Goal: Task Accomplishment & Management: Use online tool/utility

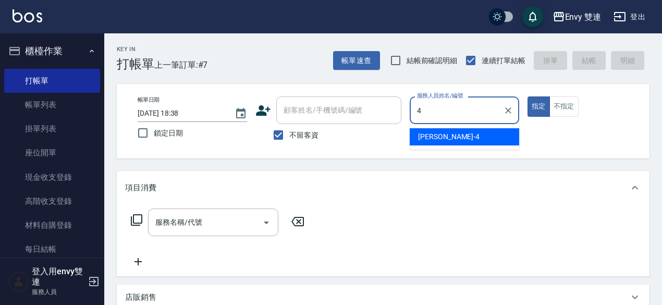
type input "Allan-4"
type button "true"
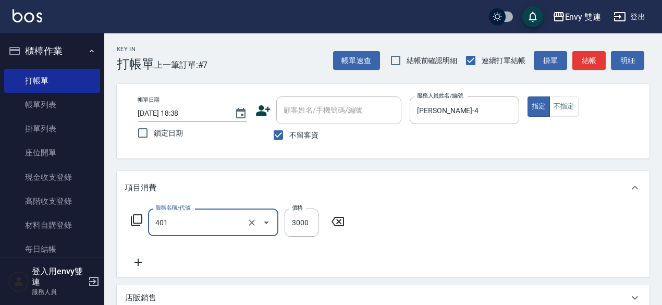
type input "染髮(401)"
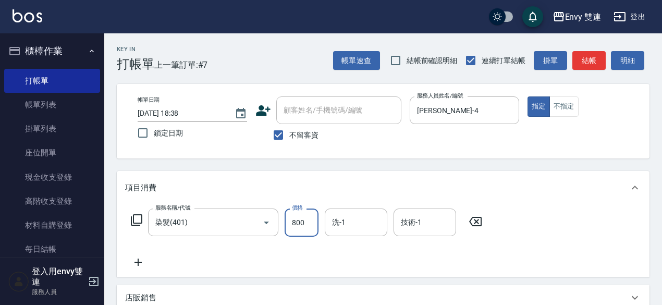
type input "800"
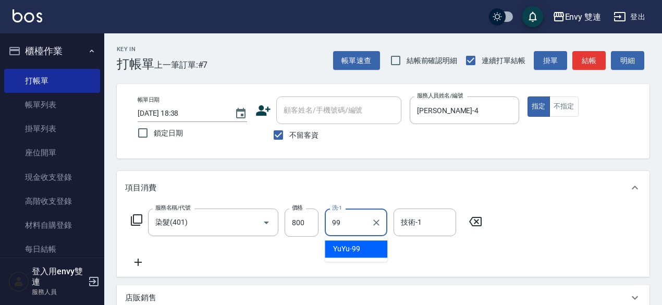
type input "YuYu-99"
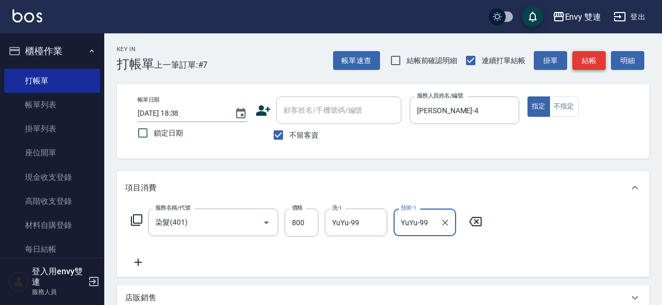
type input "YuYu-99"
click at [597, 59] on button "結帳" at bounding box center [588, 60] width 33 height 19
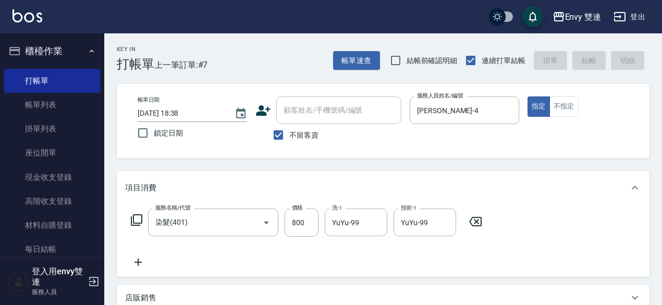
type input "2025/09/24 19:45"
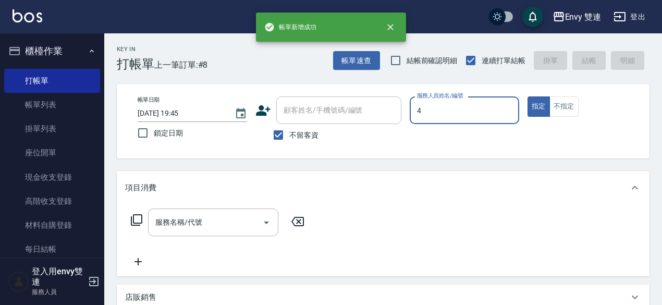
type input "Allan-4"
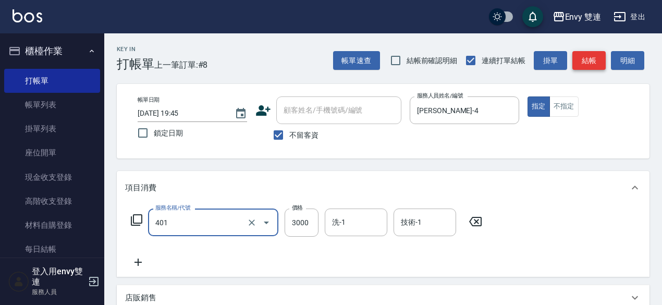
type input "染髮(401)"
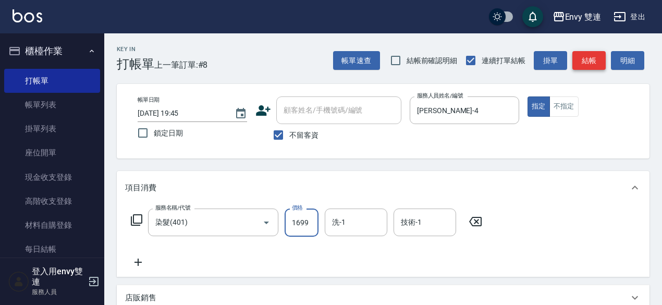
type input "1699"
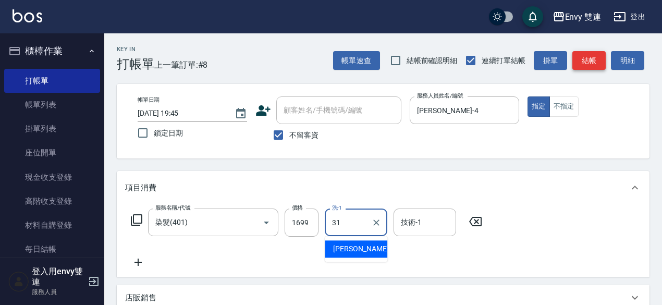
type input "Lina-31"
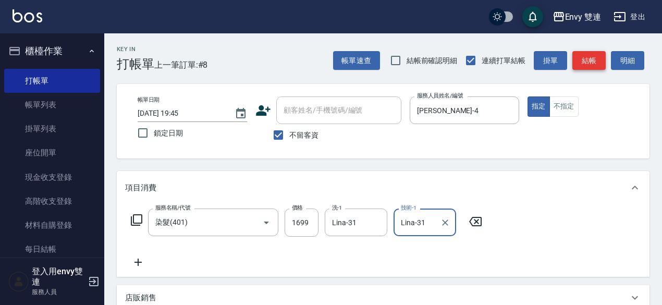
type input "Lina-31"
click at [597, 59] on button "結帳" at bounding box center [588, 60] width 33 height 19
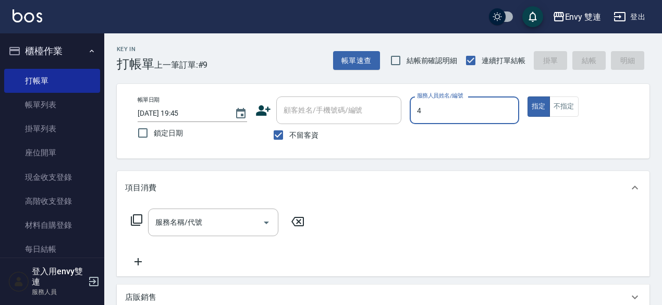
type input "Allan-4"
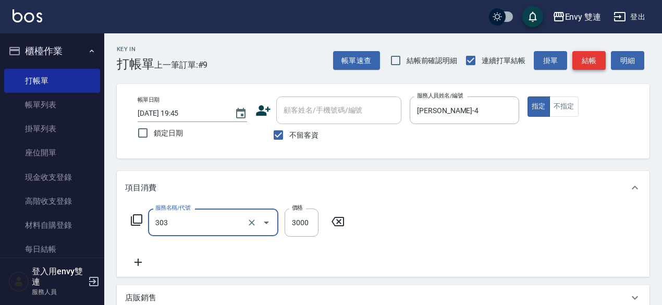
type input "冷塑燙 (303)"
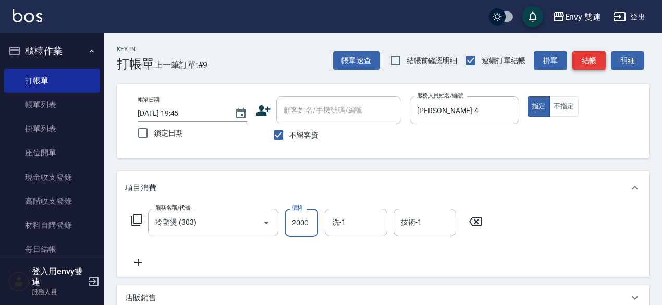
type input "2000"
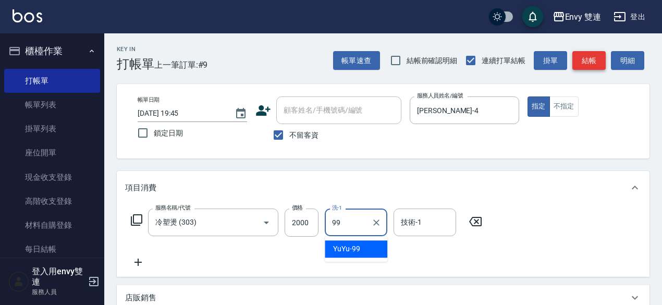
type input "YuYu-99"
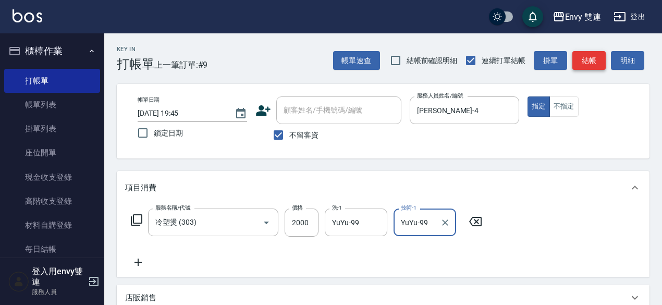
type input "YuYu-99"
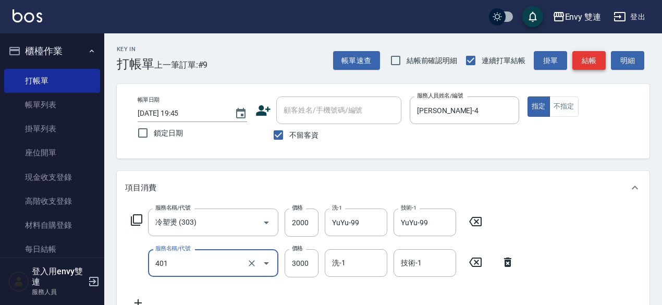
type input "染髮(401)"
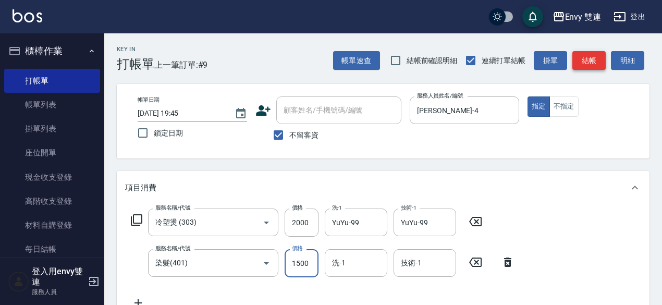
type input "1500"
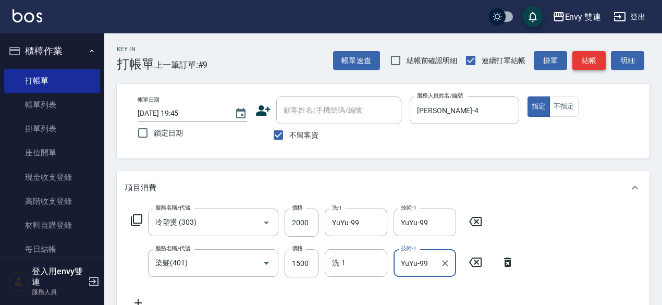
type input "YuYu-99"
click at [597, 59] on button "結帳" at bounding box center [588, 60] width 33 height 19
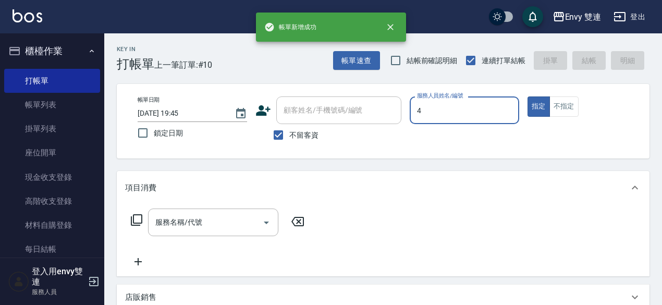
type input "Allan-4"
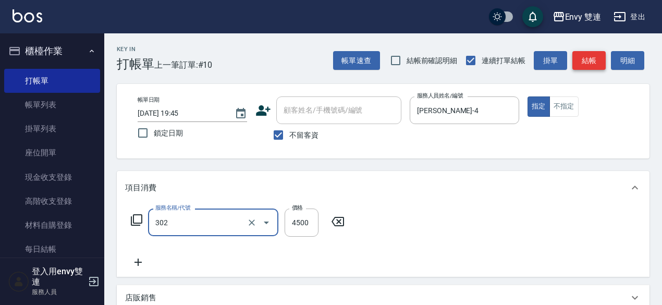
type input "水質感熱塑燙(302)"
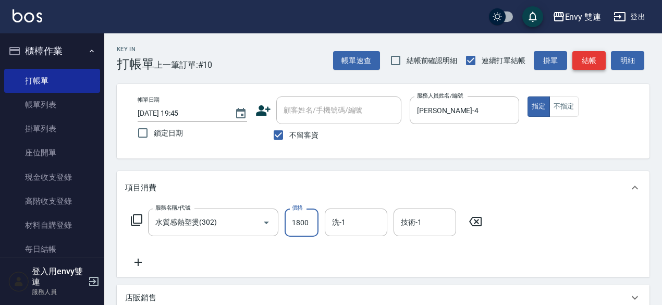
type input "1800"
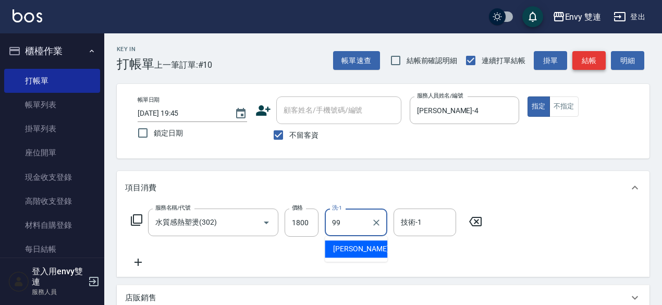
type input "YuYu-99"
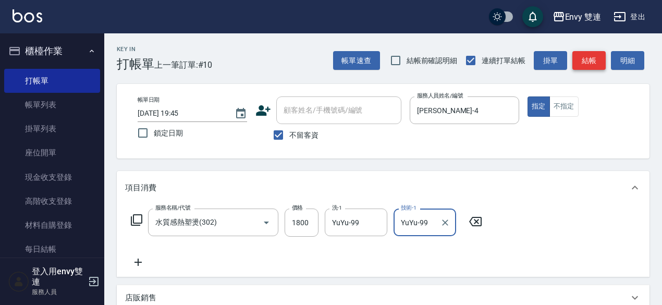
type input "YuYu-99"
click at [597, 59] on button "結帳" at bounding box center [588, 60] width 33 height 19
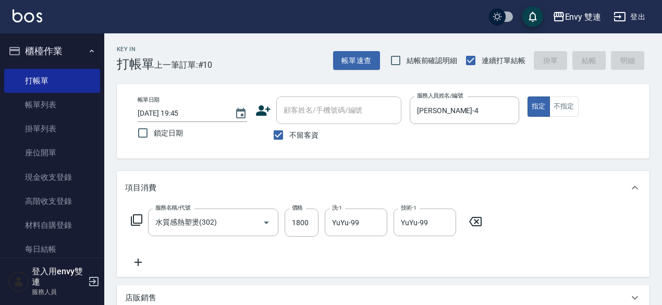
type input "2025/09/24 19:46"
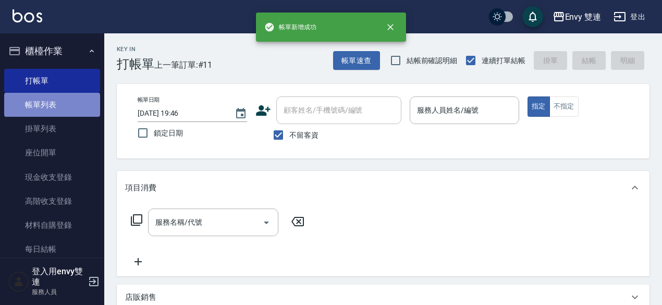
click at [73, 103] on link "帳單列表" at bounding box center [52, 105] width 96 height 24
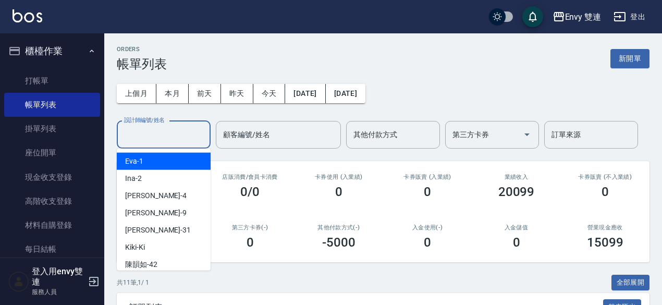
click at [149, 128] on input "設計師編號/姓名" at bounding box center [163, 135] width 84 height 18
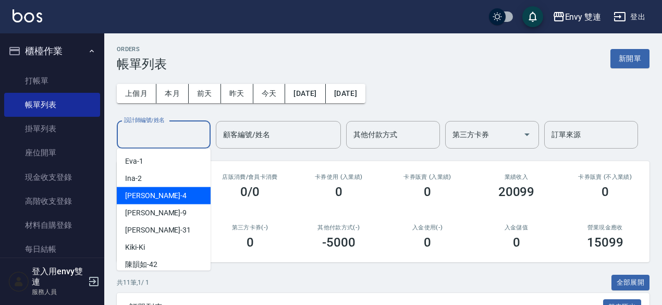
click at [165, 192] on div "Allan -4" at bounding box center [164, 195] width 94 height 17
type input "Allan-4"
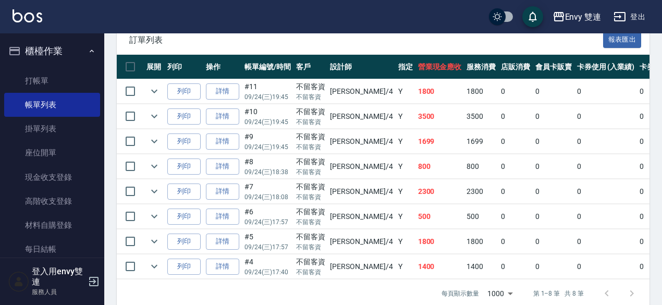
click at [59, 66] on ul "打帳單 帳單列表 掛單列表 座位開單 現金收支登錄 高階收支登錄 材料自購登錄 每日結帳 排班表 掃碼打卡" at bounding box center [52, 190] width 96 height 250
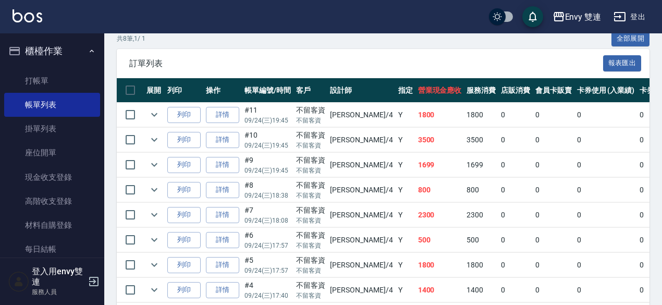
scroll to position [243, 0]
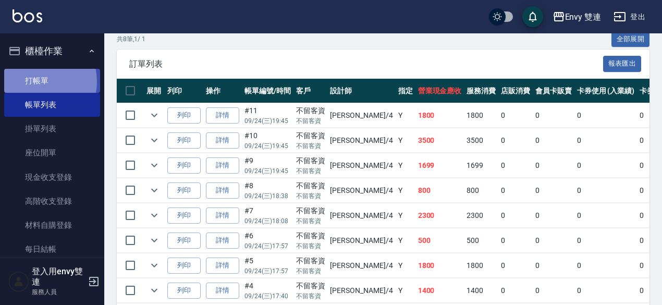
click at [30, 81] on link "打帳單" at bounding box center [52, 81] width 96 height 24
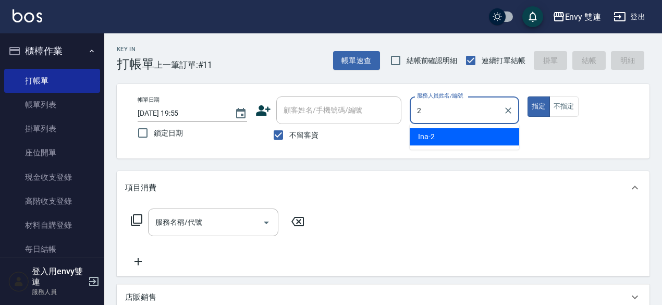
type input "Ina-2"
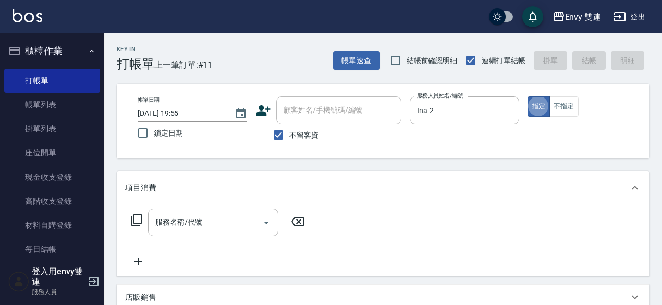
type button "true"
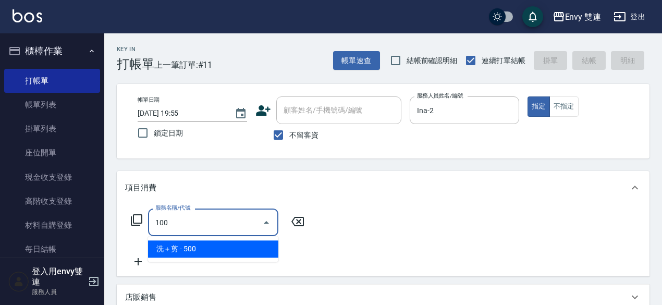
type input "洗＋剪(100)"
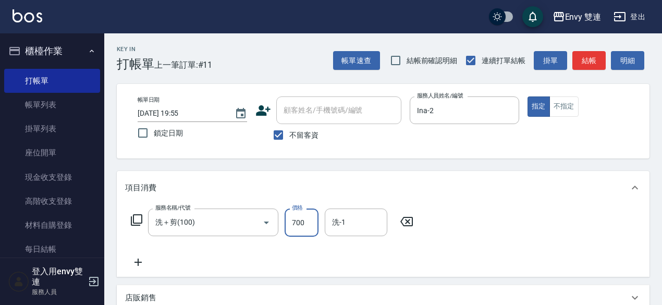
type input "700"
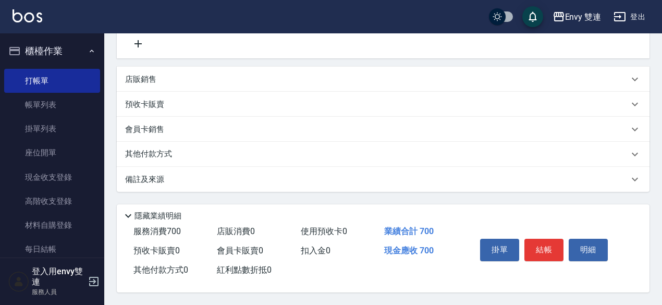
scroll to position [222, 0]
type input "Lina-31"
click at [549, 253] on button "結帳" at bounding box center [543, 250] width 39 height 22
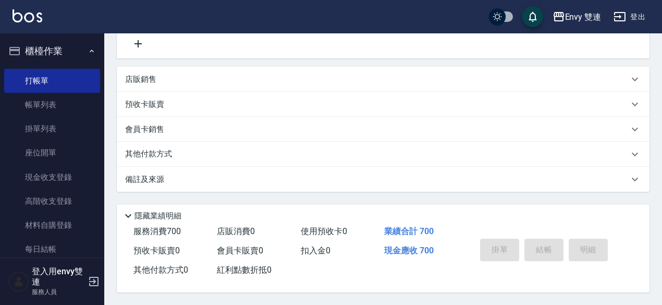
type input "2025/09/24 19:57"
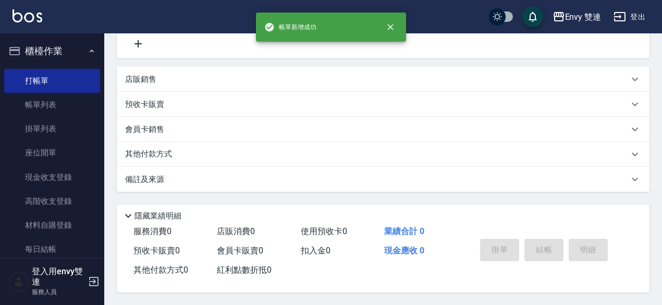
scroll to position [0, 0]
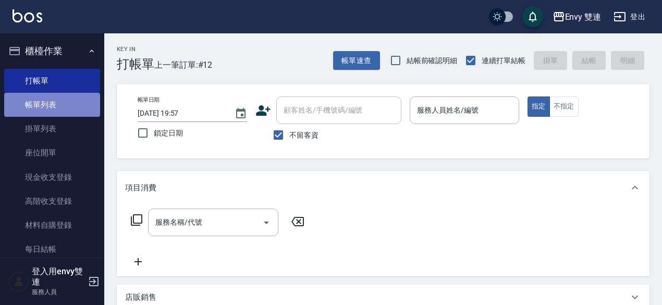
click at [66, 109] on link "帳單列表" at bounding box center [52, 105] width 96 height 24
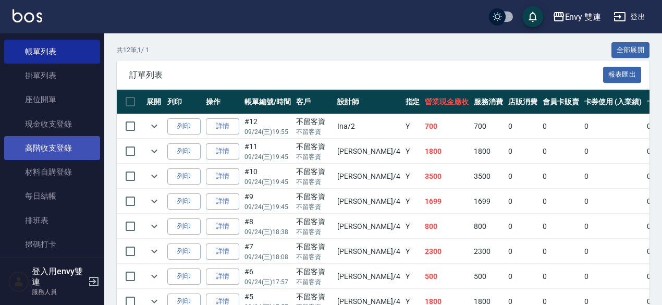
scroll to position [54, 0]
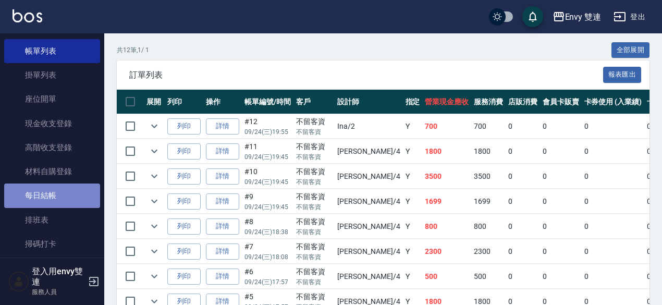
click at [64, 192] on link "每日結帳" at bounding box center [52, 195] width 96 height 24
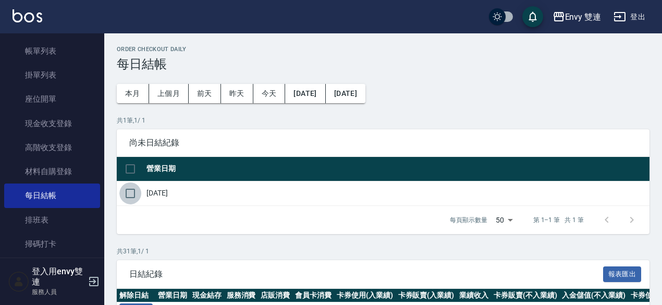
click at [135, 195] on input "checkbox" at bounding box center [130, 193] width 22 height 22
checkbox input "true"
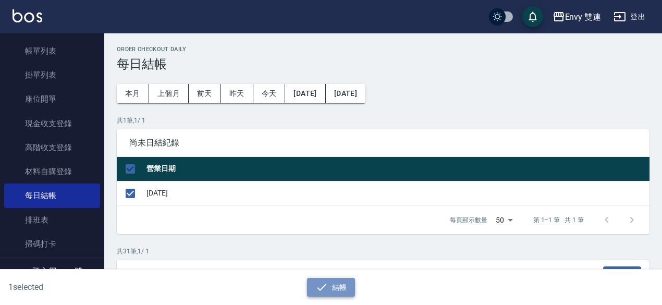
click at [328, 282] on button "結帳" at bounding box center [331, 287] width 48 height 19
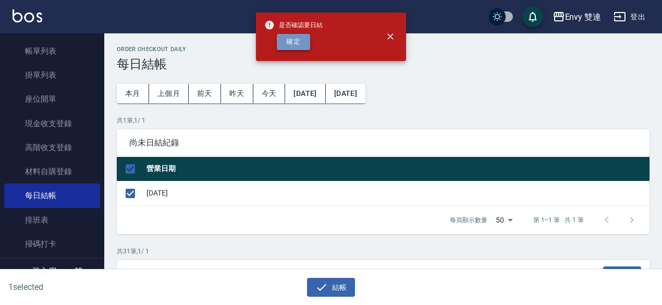
click at [298, 47] on button "確定" at bounding box center [293, 42] width 33 height 16
checkbox input "false"
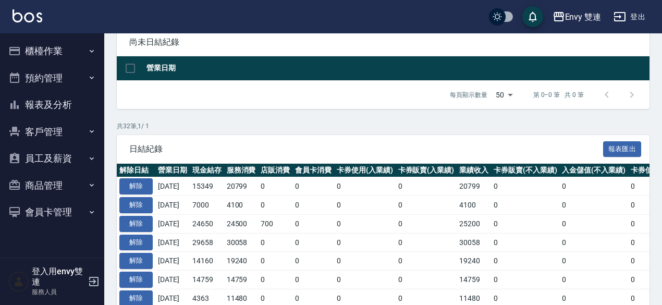
scroll to position [101, 0]
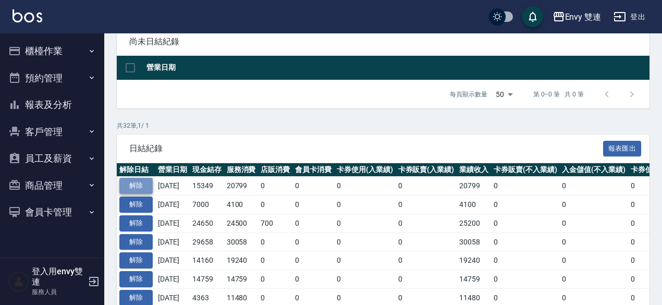
click at [144, 185] on button "解除" at bounding box center [135, 186] width 33 height 16
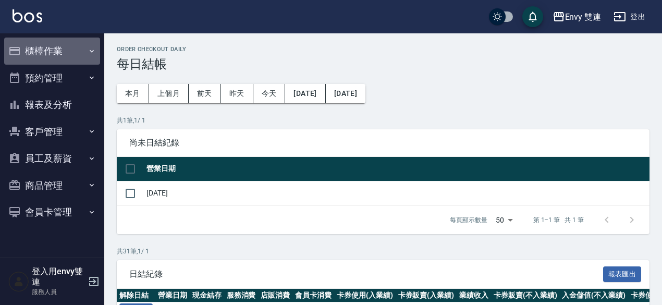
click at [60, 52] on button "櫃檯作業" at bounding box center [52, 51] width 96 height 27
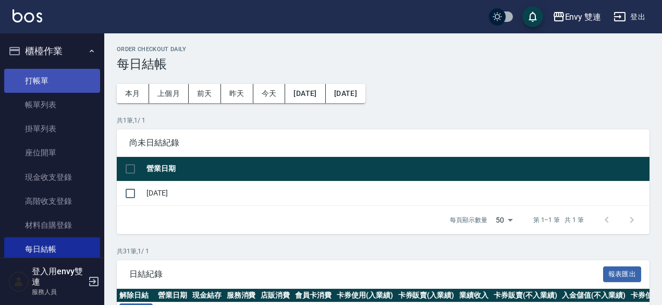
click at [56, 77] on link "打帳單" at bounding box center [52, 81] width 96 height 24
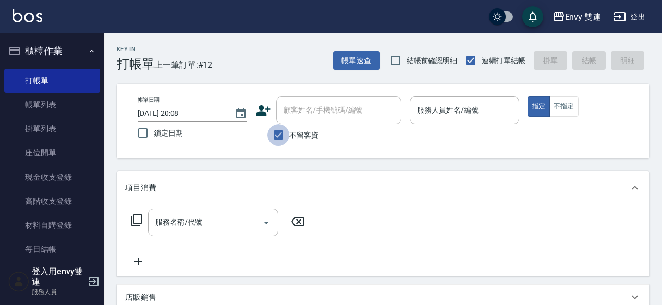
click at [282, 140] on input "不留客資" at bounding box center [278, 135] width 22 height 22
checkbox input "false"
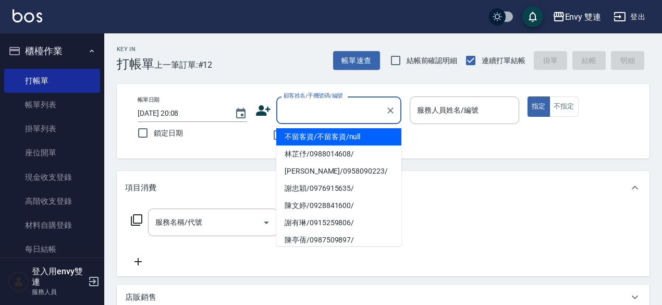
click at [323, 114] on input "顧客姓名/手機號碼/編號" at bounding box center [331, 110] width 100 height 18
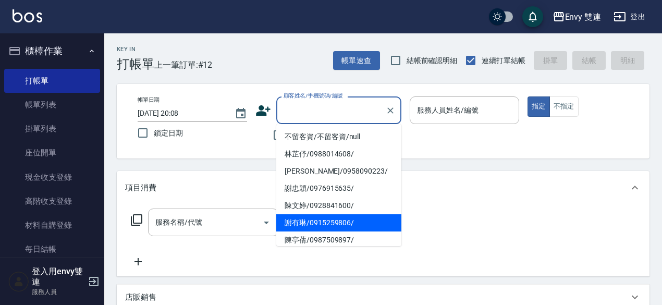
click at [315, 224] on li "謝有琳/0915259806/" at bounding box center [338, 222] width 125 height 17
type input "謝有琳/0915259806/"
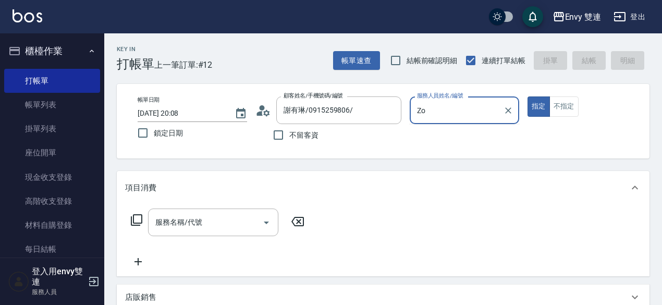
type input "Z"
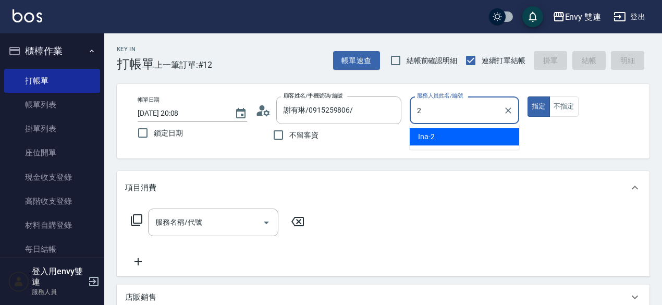
type input "Ina-2"
type button "true"
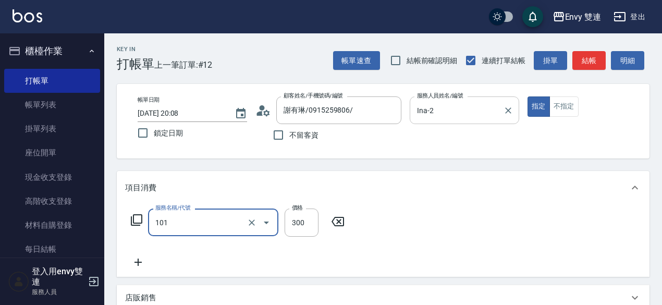
type input "洗髮(101)"
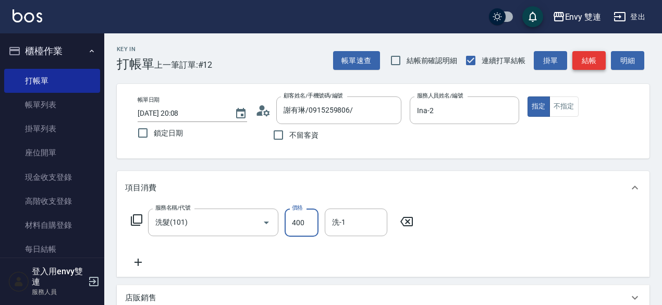
type input "400"
click at [576, 62] on button "結帳" at bounding box center [588, 60] width 33 height 19
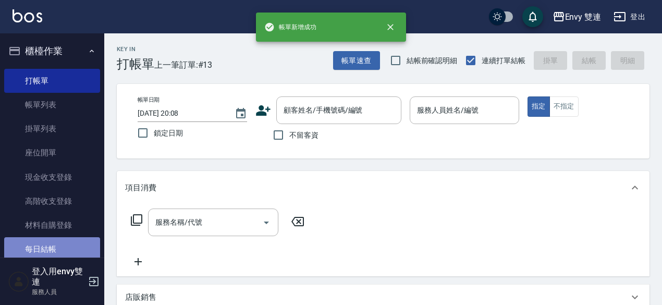
click at [57, 250] on link "每日結帳" at bounding box center [52, 249] width 96 height 24
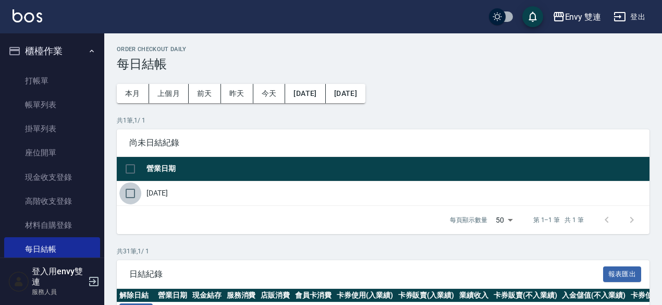
click at [127, 194] on input "checkbox" at bounding box center [130, 193] width 22 height 22
checkbox input "true"
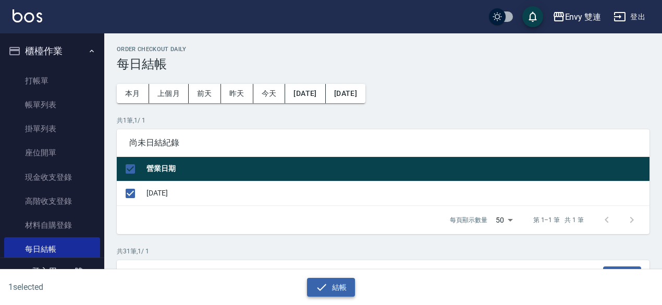
click at [330, 278] on button "結帳" at bounding box center [331, 287] width 48 height 19
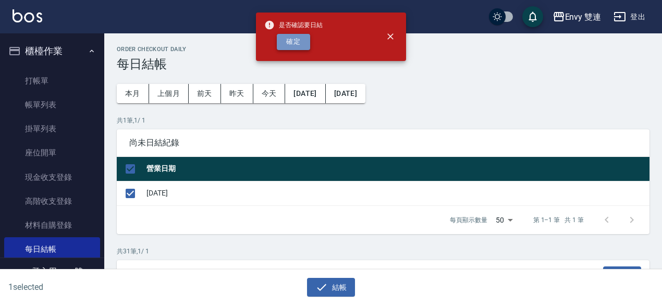
click at [293, 45] on button "確定" at bounding box center [293, 42] width 33 height 16
checkbox input "false"
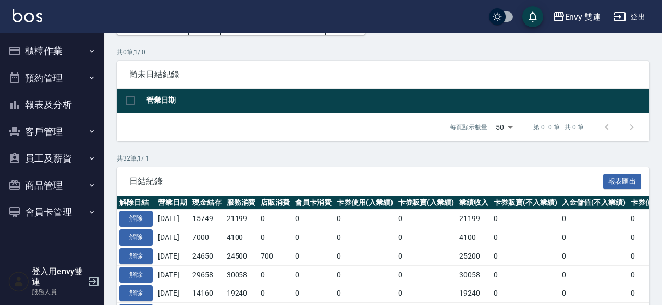
scroll to position [69, 0]
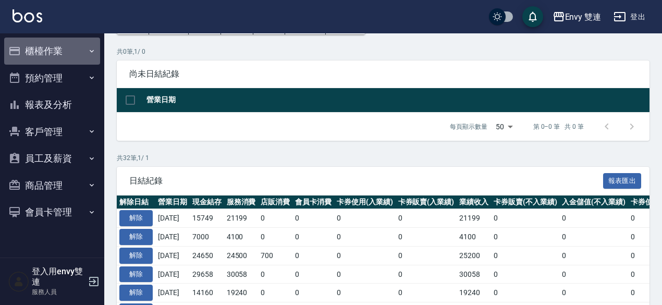
click at [49, 46] on button "櫃檯作業" at bounding box center [52, 51] width 96 height 27
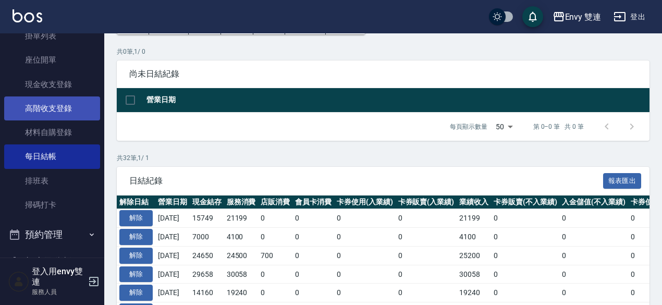
scroll to position [121, 0]
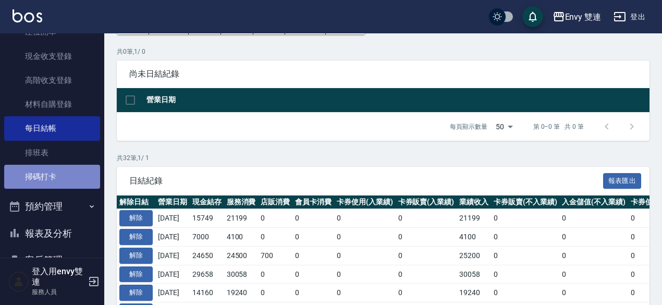
click at [52, 174] on link "掃碼打卡" at bounding box center [52, 177] width 96 height 24
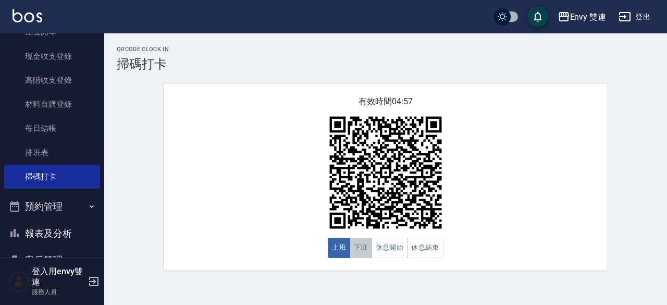
click at [371, 252] on button "下班" at bounding box center [361, 248] width 22 height 20
